Goal: Check status

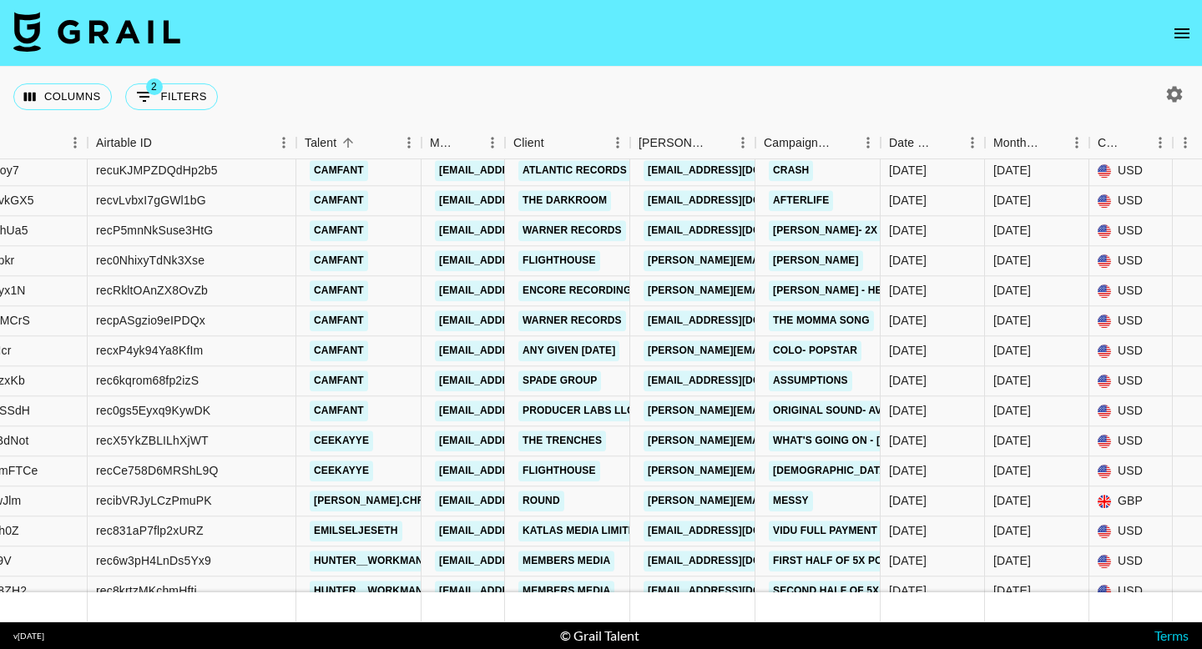
scroll to position [2738, 259]
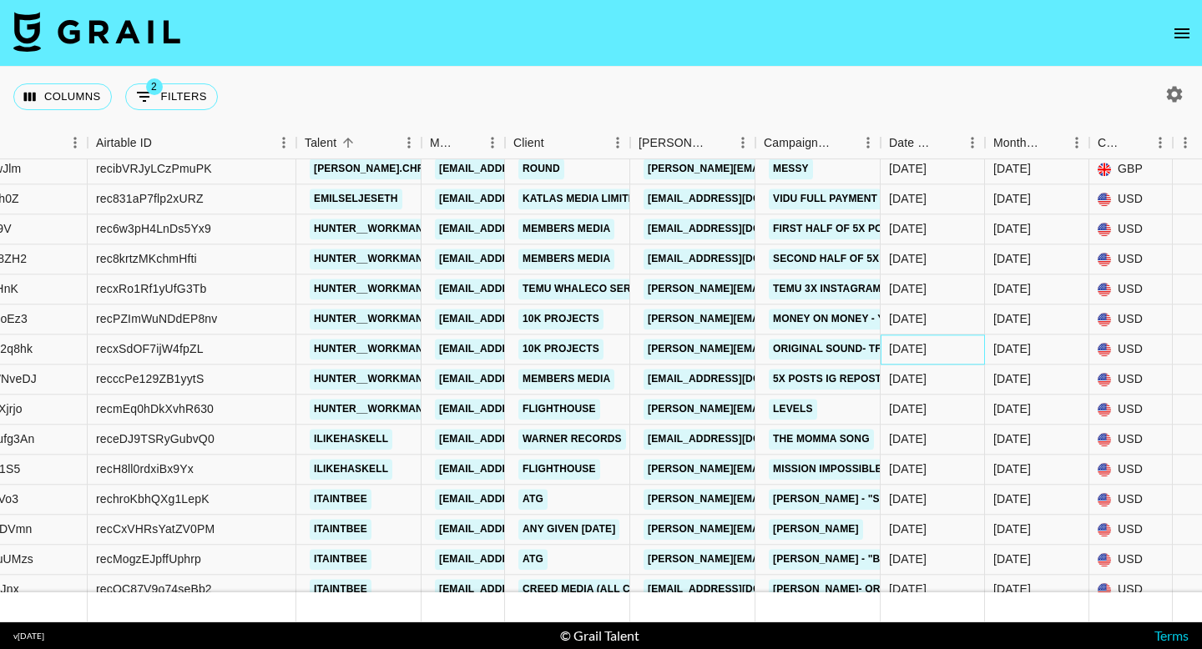
click at [923, 352] on div "[DATE]" at bounding box center [908, 349] width 38 height 17
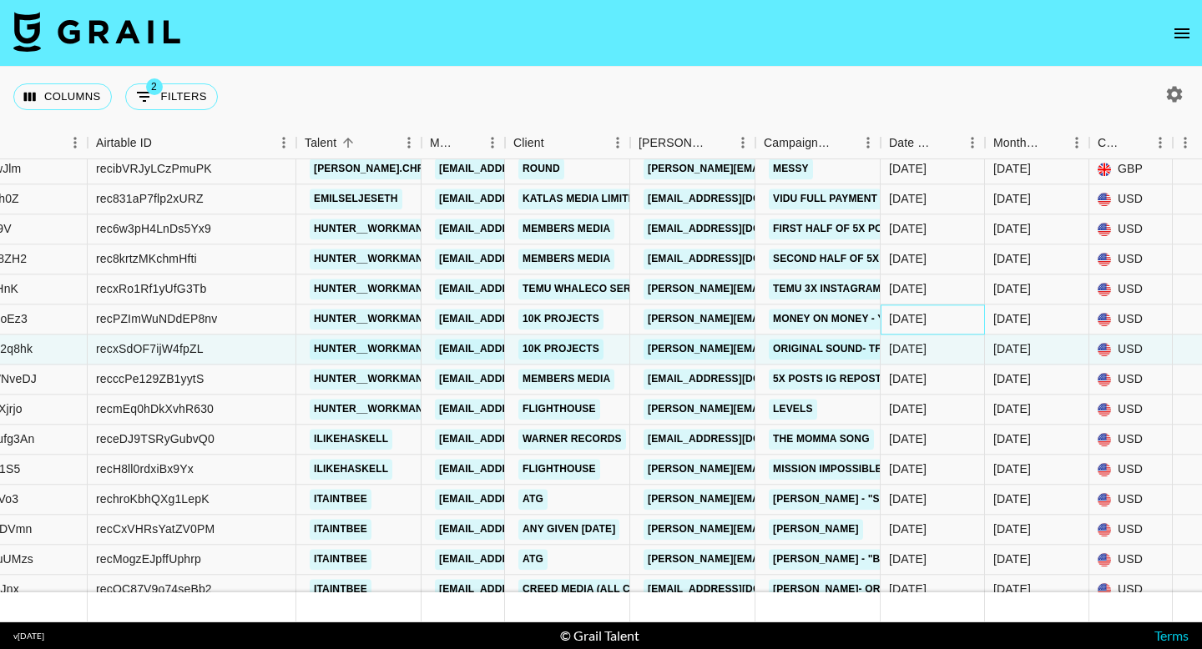
click at [923, 328] on div "[DATE]" at bounding box center [932, 320] width 104 height 30
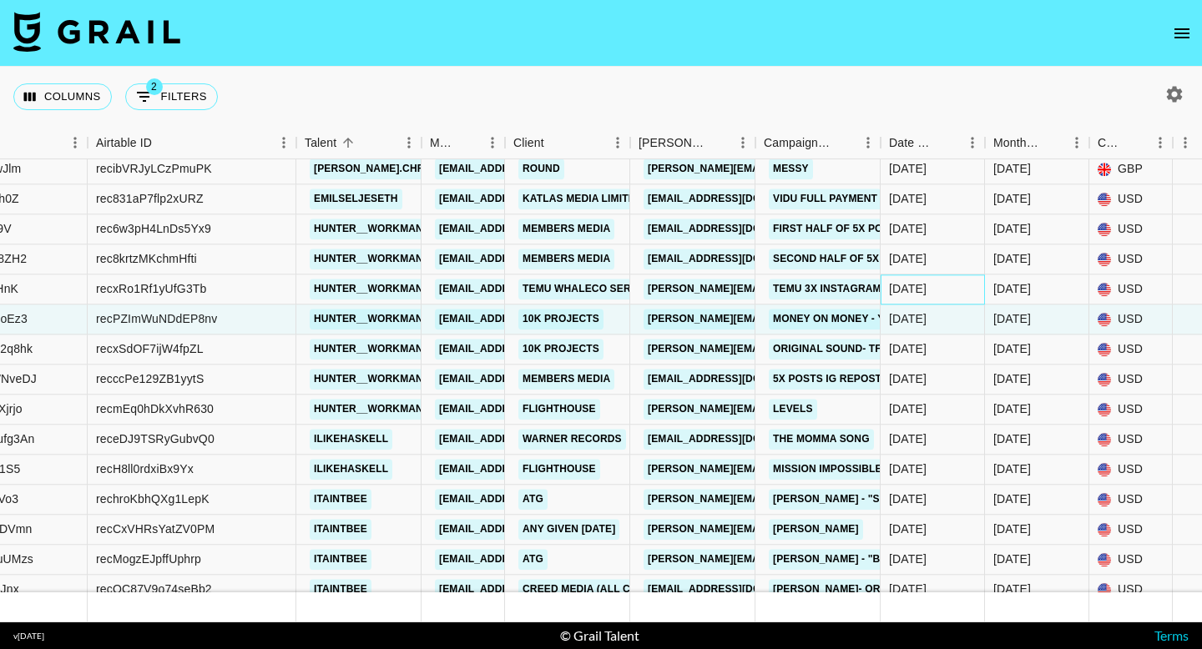
click at [923, 300] on div "[DATE]" at bounding box center [932, 290] width 104 height 30
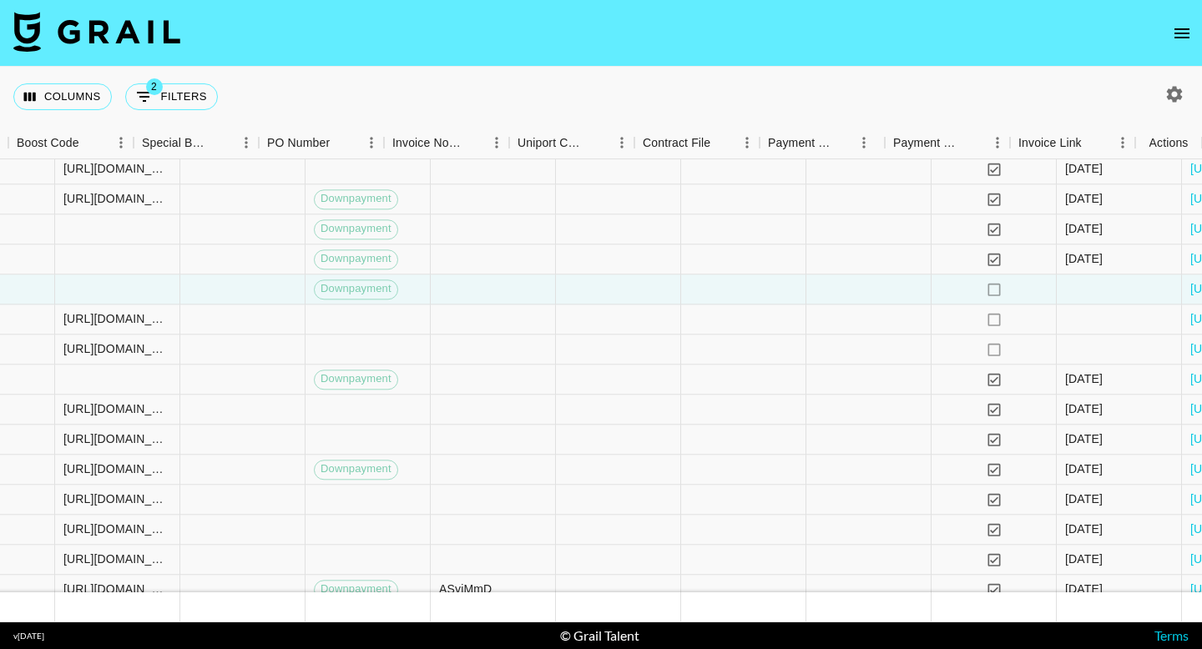
scroll to position [2738, 2007]
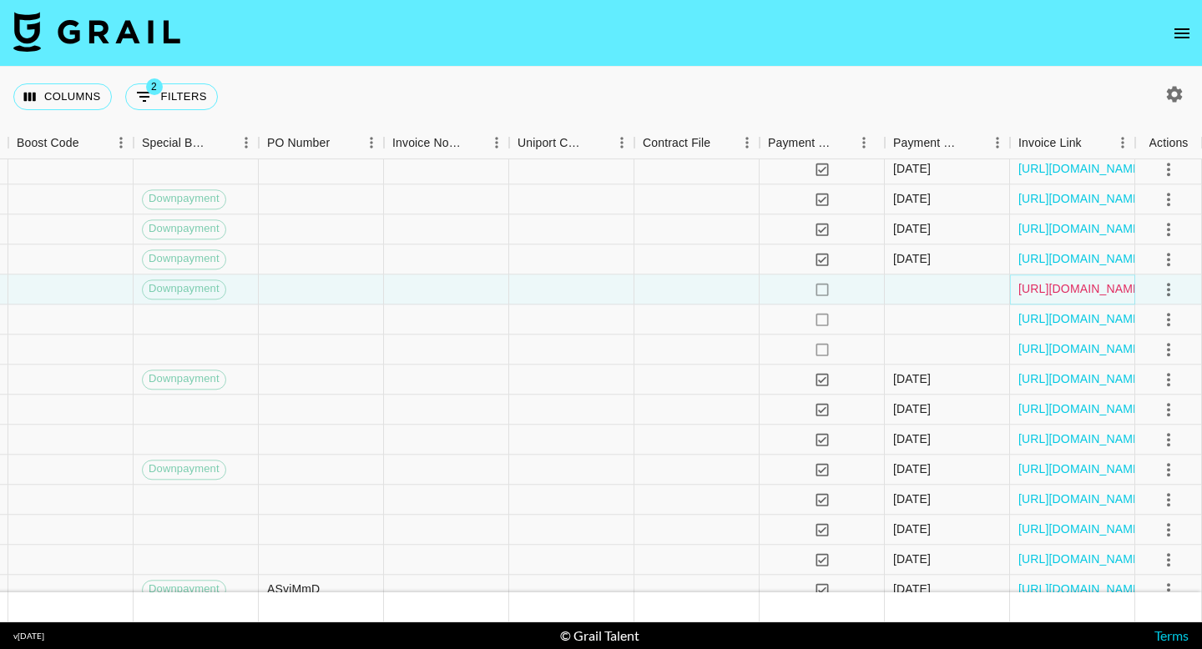
click at [1058, 292] on link "[URL][DOMAIN_NAME]" at bounding box center [1081, 289] width 126 height 17
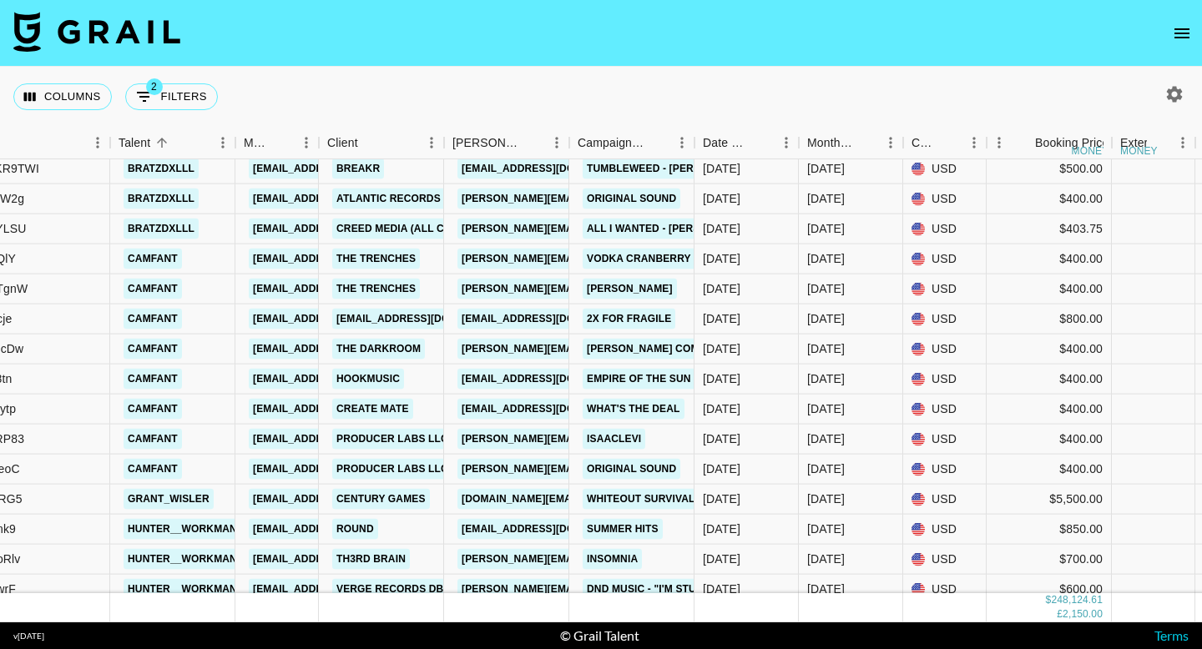
scroll to position [12434, 445]
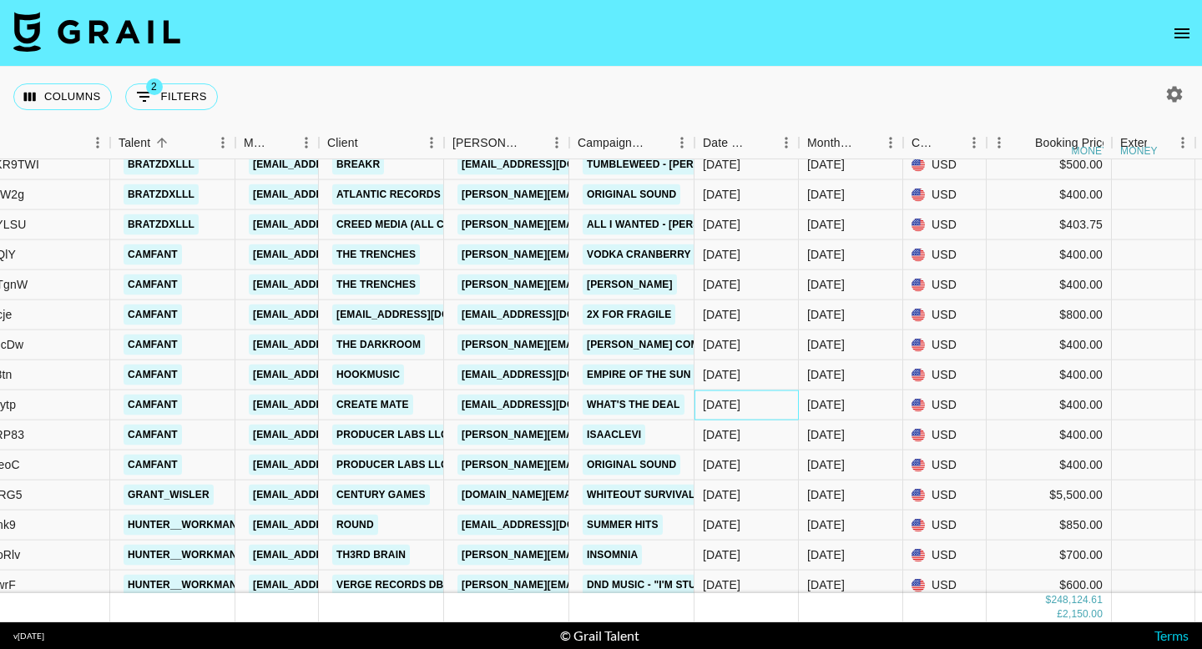
click at [725, 408] on div "[DATE]" at bounding box center [722, 404] width 38 height 17
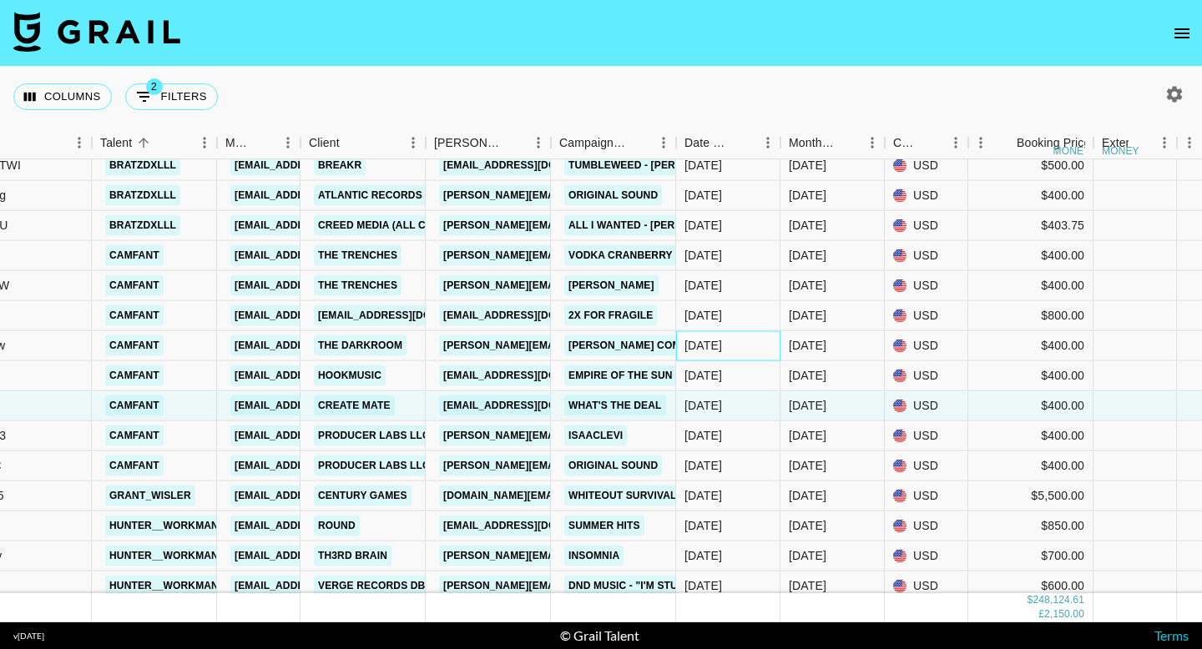
click at [722, 352] on div "[DATE]" at bounding box center [703, 345] width 38 height 17
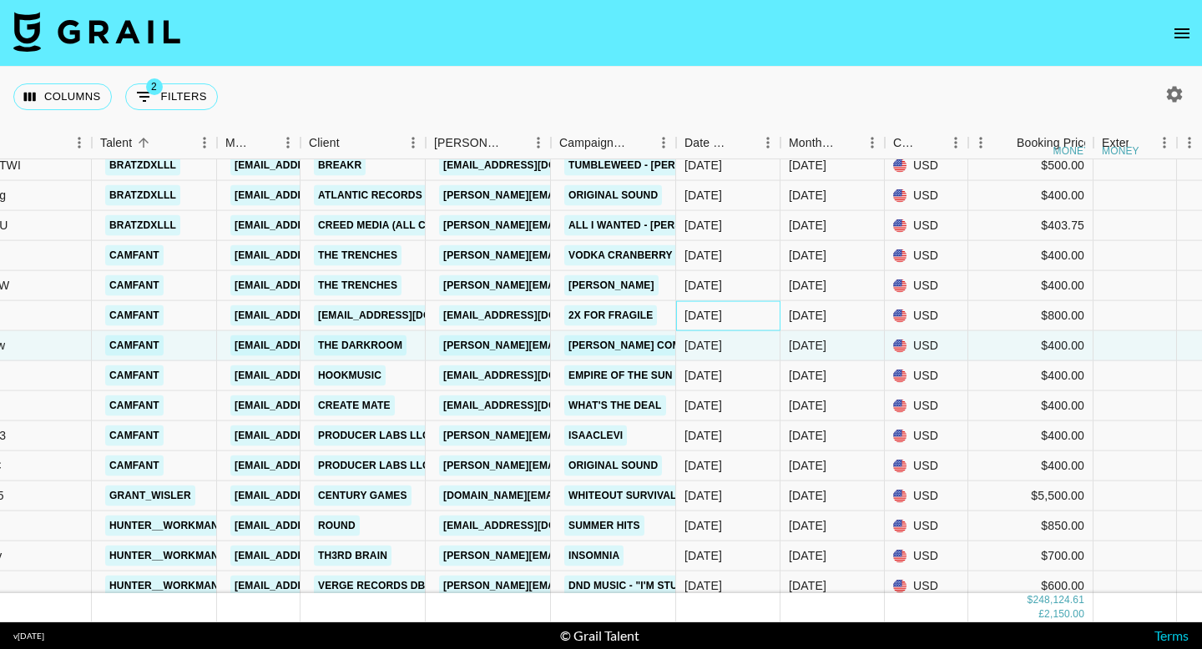
click at [730, 325] on div "[DATE]" at bounding box center [728, 316] width 104 height 30
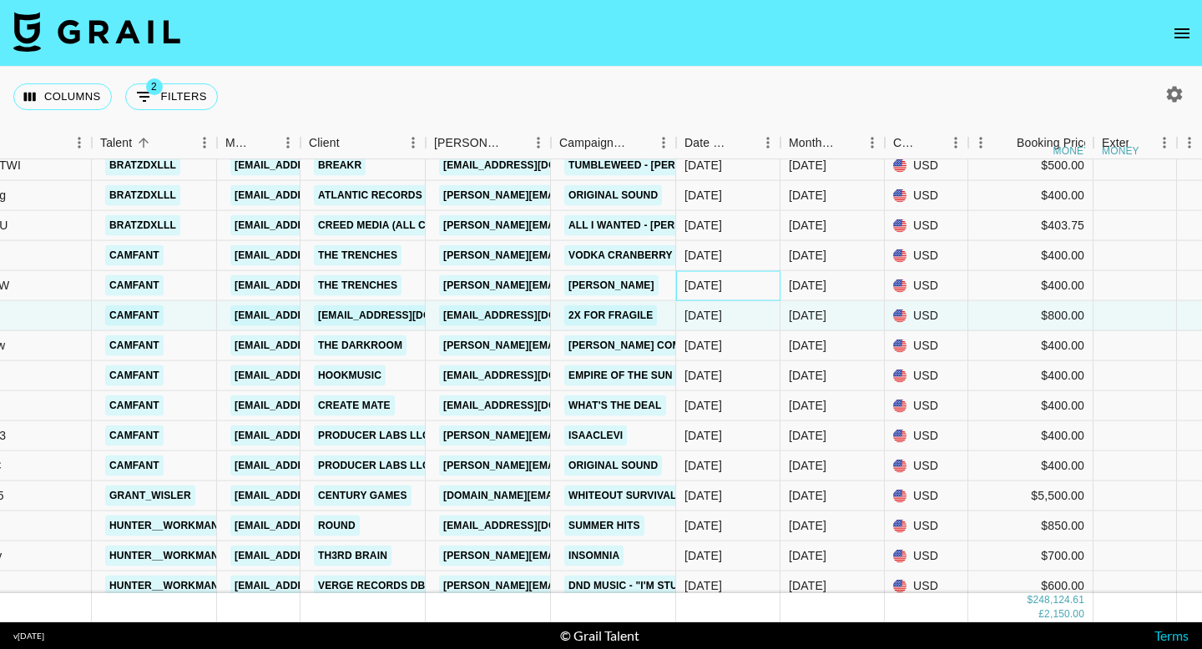
click at [722, 287] on div "[DATE]" at bounding box center [703, 285] width 38 height 17
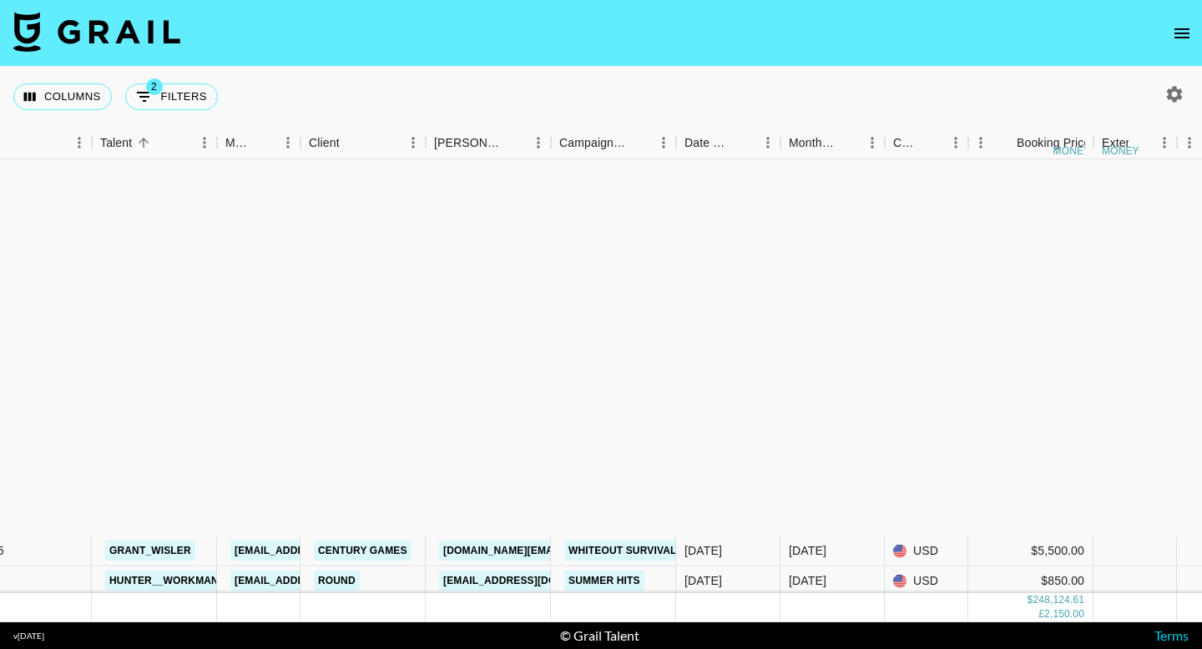
scroll to position [13042, 463]
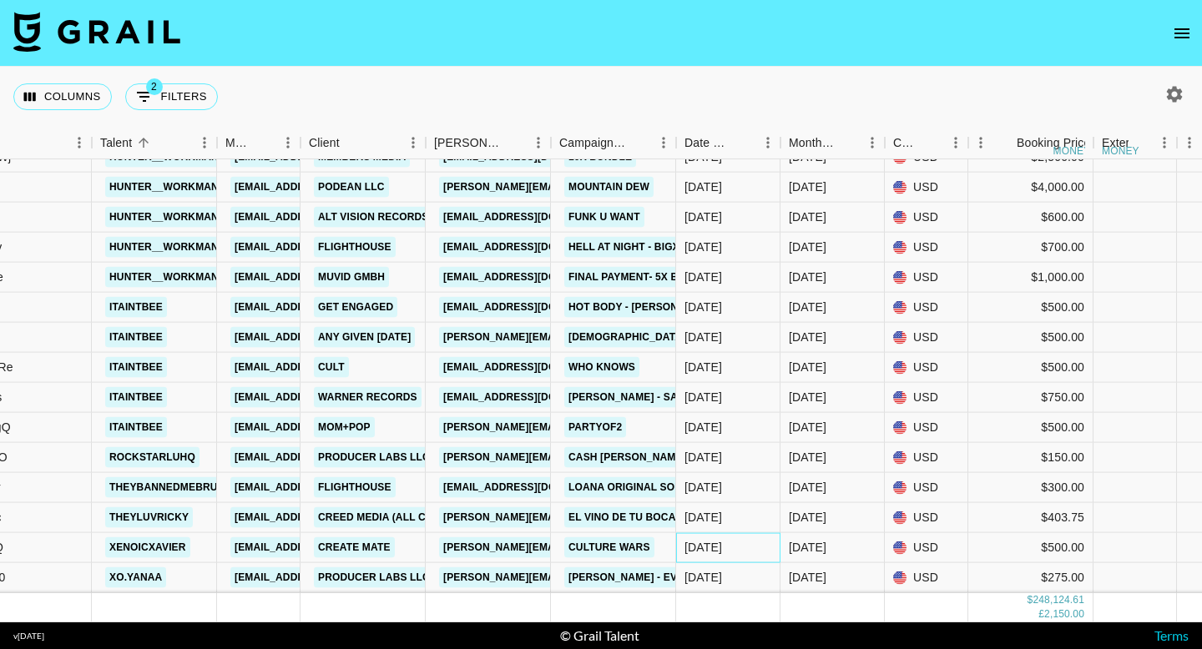
click at [779, 540] on div "[DATE]" at bounding box center [728, 548] width 104 height 30
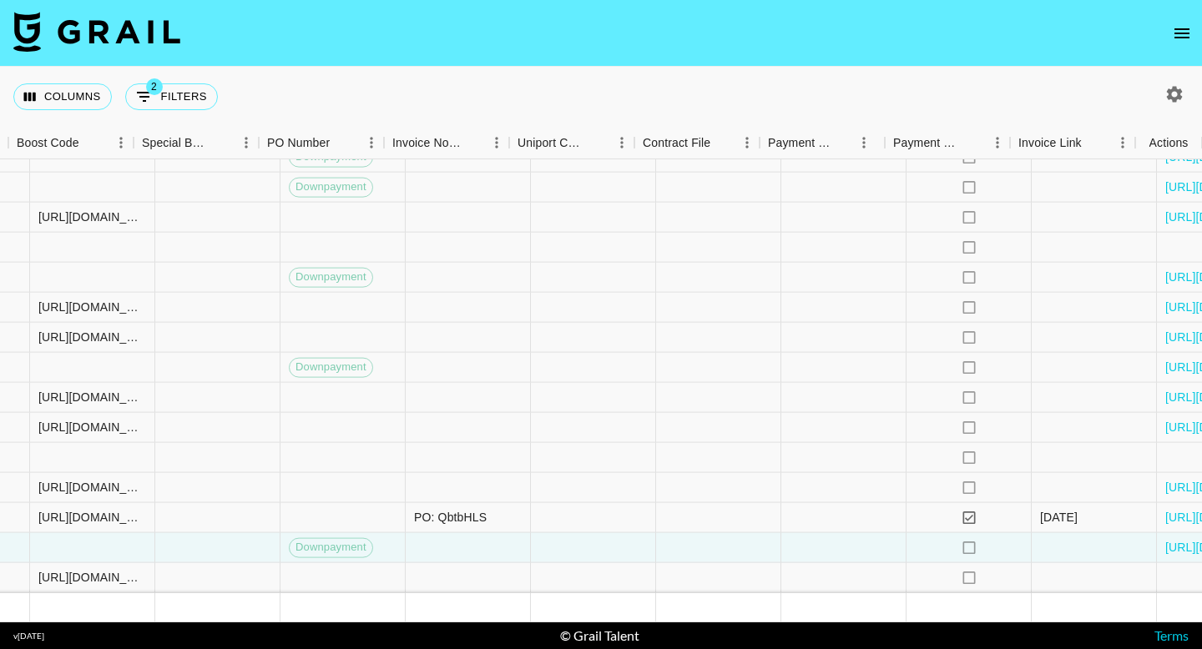
scroll to position [13042, 2007]
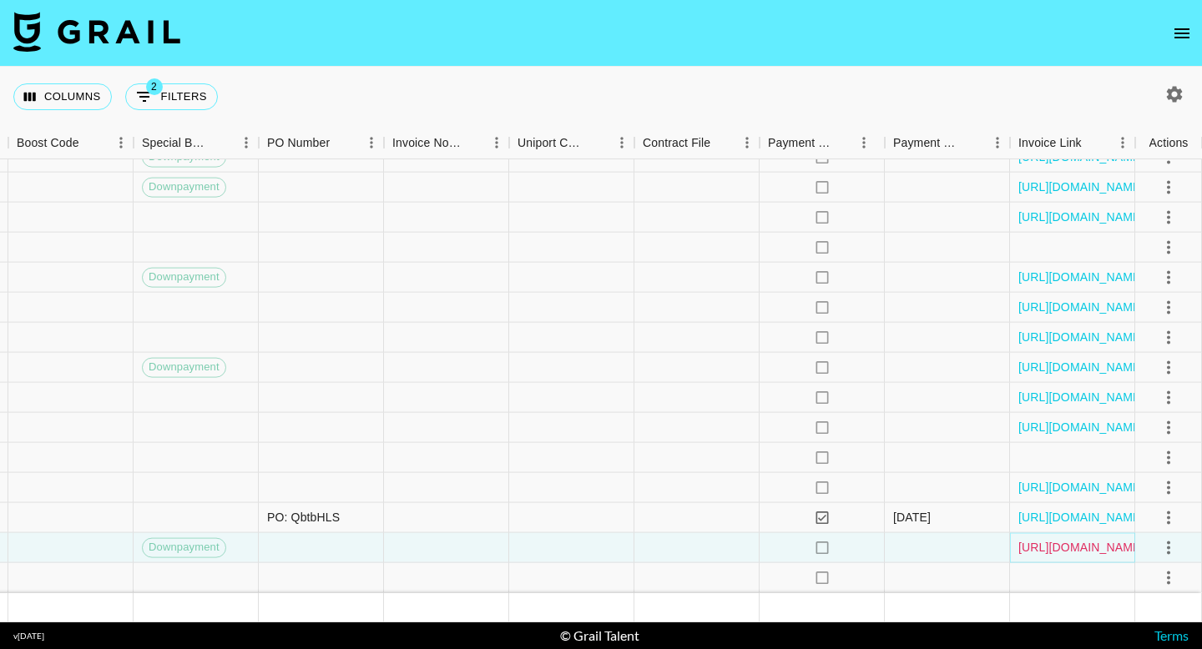
click at [1098, 546] on link "[URL][DOMAIN_NAME]" at bounding box center [1081, 547] width 126 height 17
